Goal: Transaction & Acquisition: Book appointment/travel/reservation

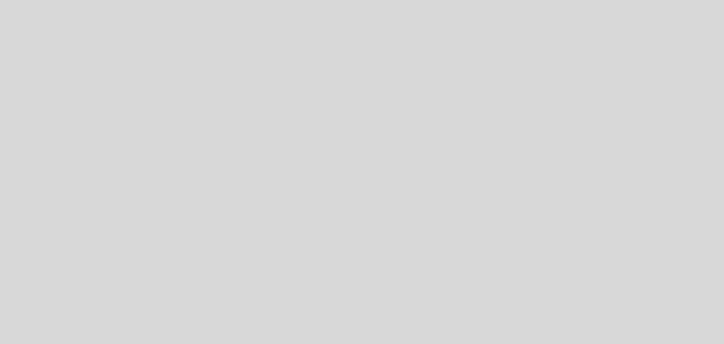
select select "pt"
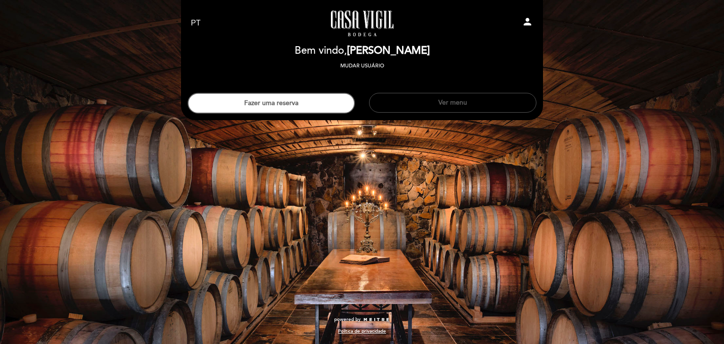
click at [459, 106] on button "Ver menu" at bounding box center [452, 103] width 167 height 20
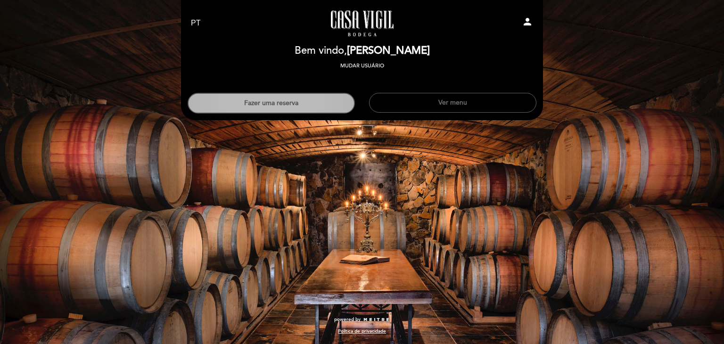
click at [283, 98] on button "Fazer uma reserva" at bounding box center [271, 103] width 167 height 21
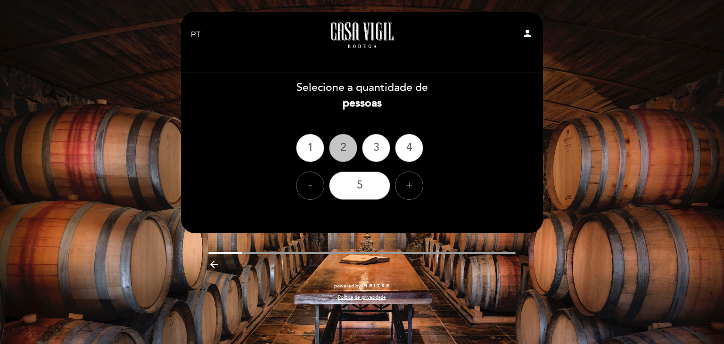
click at [342, 153] on div "2" at bounding box center [343, 148] width 28 height 28
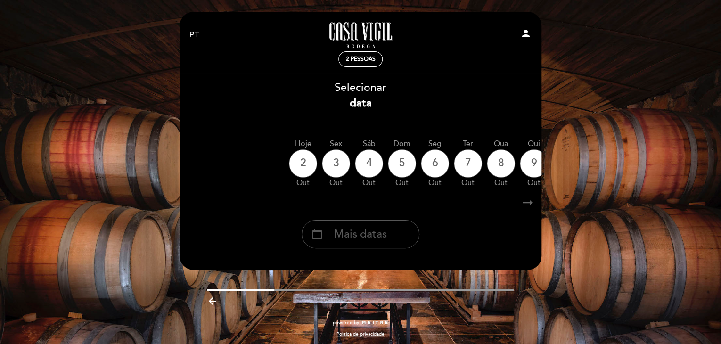
click at [363, 234] on span "Mais datas" at bounding box center [360, 235] width 53 height 16
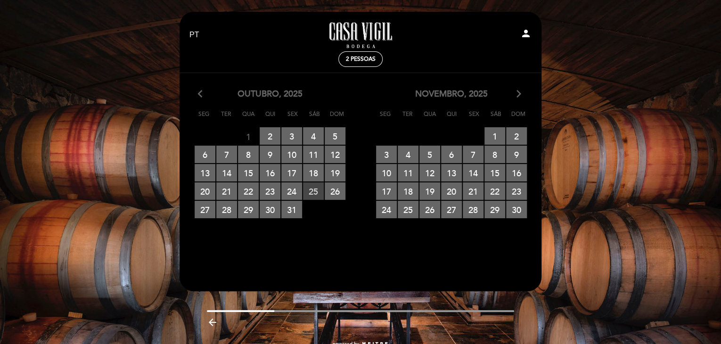
click at [311, 191] on span "25 RESERVAS DISPONÍVEIS" at bounding box center [313, 190] width 21 height 17
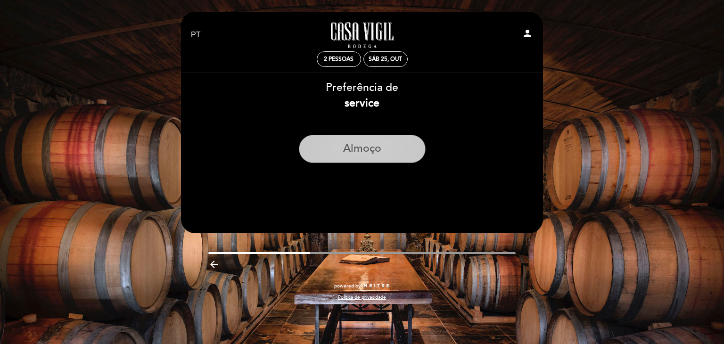
click at [367, 146] on button "Almoço" at bounding box center [362, 149] width 127 height 28
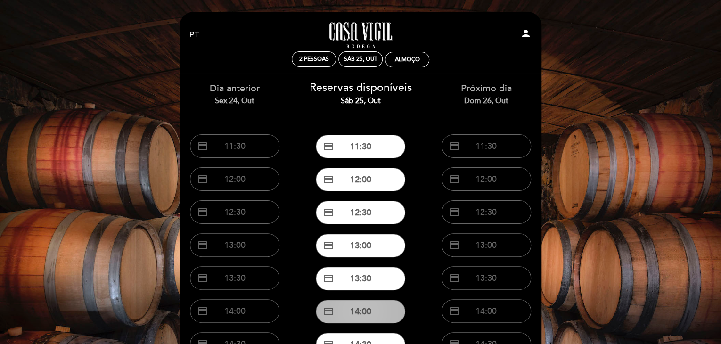
click at [372, 308] on button "credit_card 14:00" at bounding box center [361, 312] width 90 height 24
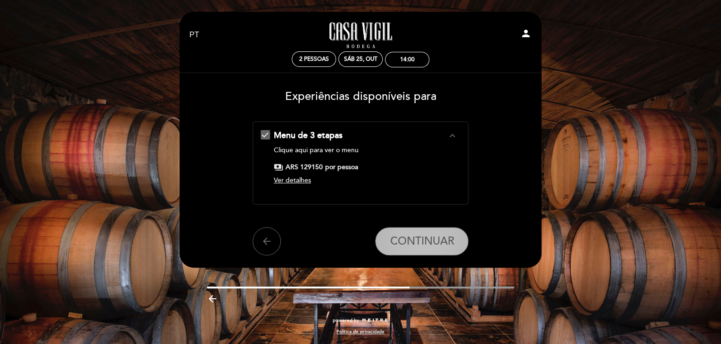
click at [407, 242] on span "CONTINUAR" at bounding box center [422, 241] width 64 height 13
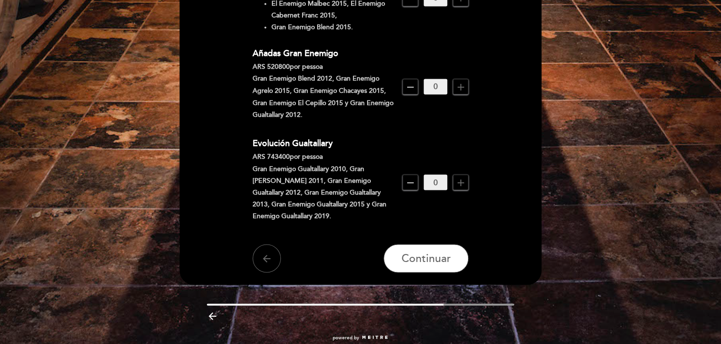
scroll to position [816, 0]
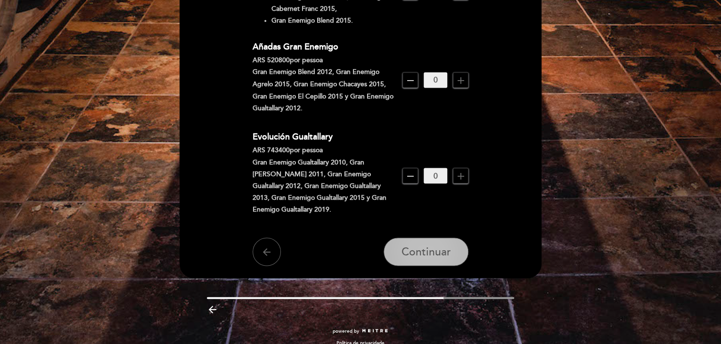
click at [420, 245] on span "Continuar" at bounding box center [425, 251] width 49 height 13
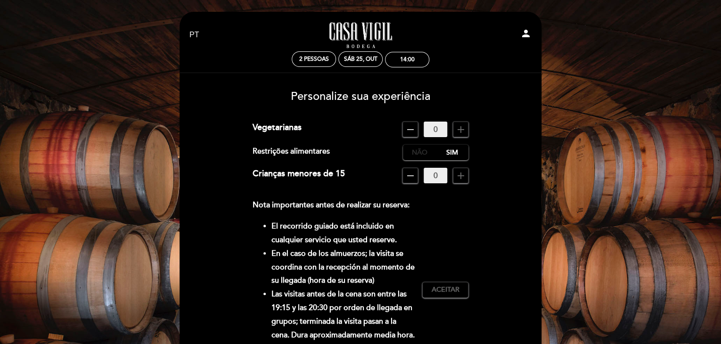
click at [417, 153] on label "Não" at bounding box center [419, 153] width 33 height 16
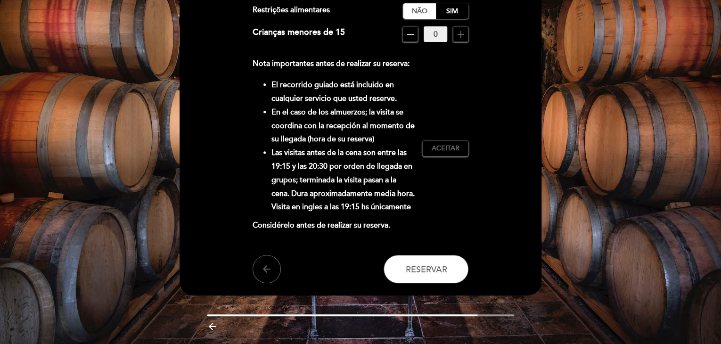
scroll to position [94, 0]
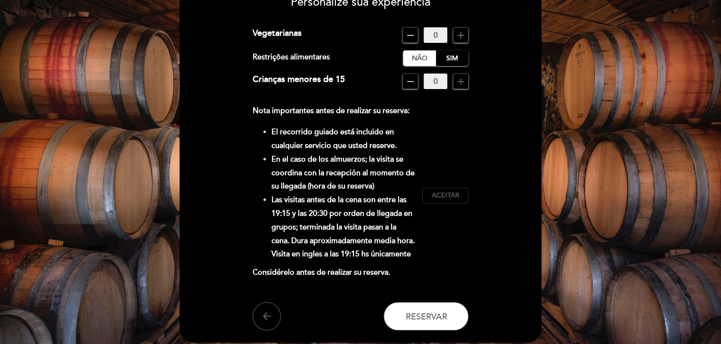
click at [464, 193] on button "Aceitar Aceito" at bounding box center [445, 196] width 46 height 16
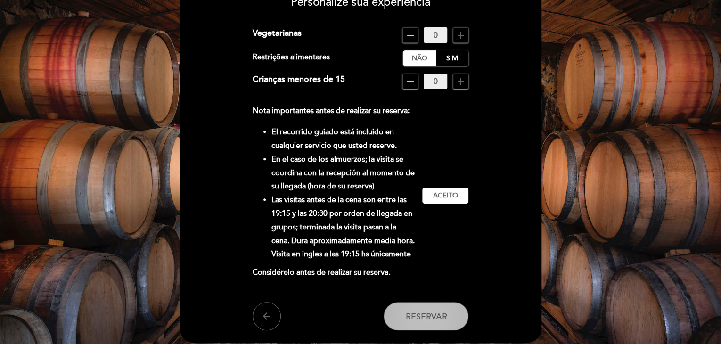
click at [418, 318] on span "Reservar" at bounding box center [425, 316] width 41 height 10
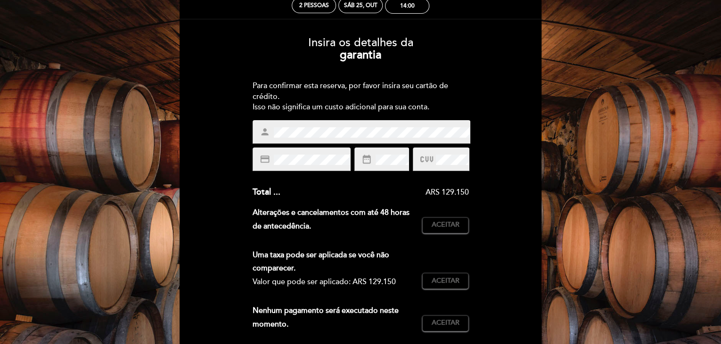
scroll to position [0, 0]
